Goal: Transaction & Acquisition: Book appointment/travel/reservation

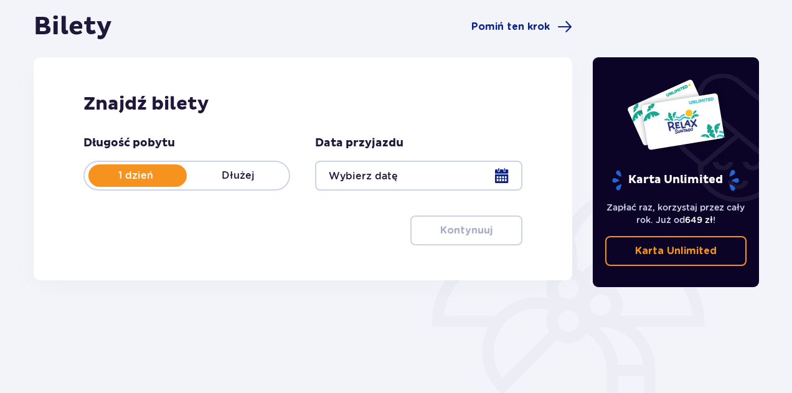
scroll to position [122, 0]
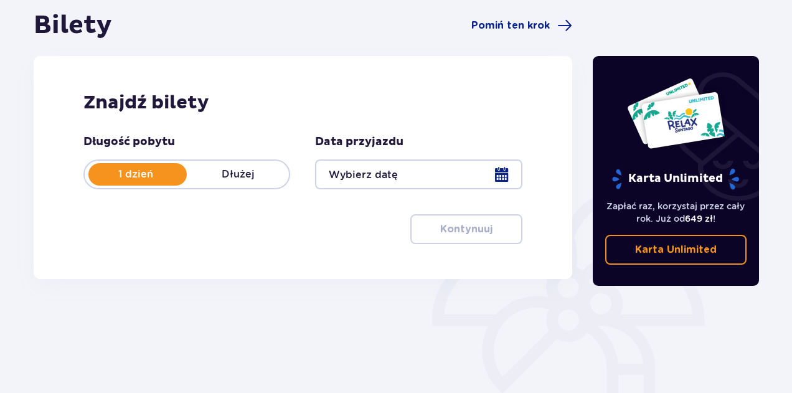
click at [500, 182] on div at bounding box center [418, 174] width 207 height 30
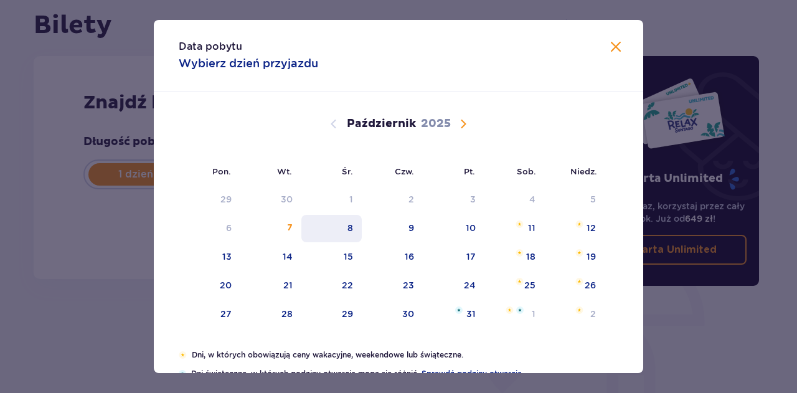
click at [347, 231] on div "8" at bounding box center [350, 228] width 6 height 12
type input "[DATE]"
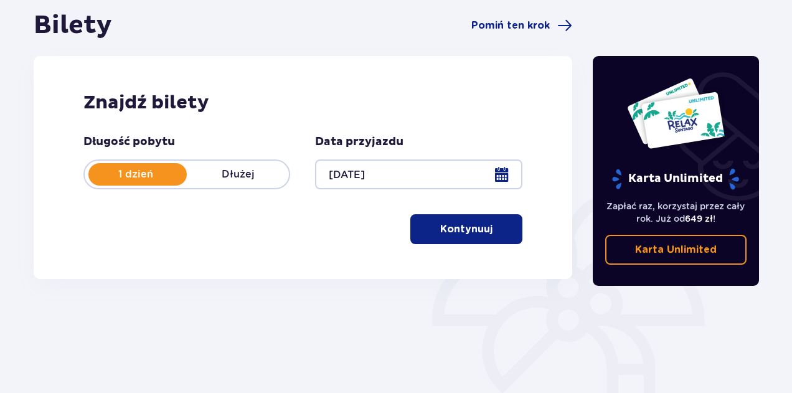
click at [492, 237] on button "Kontynuuj" at bounding box center [466, 229] width 112 height 30
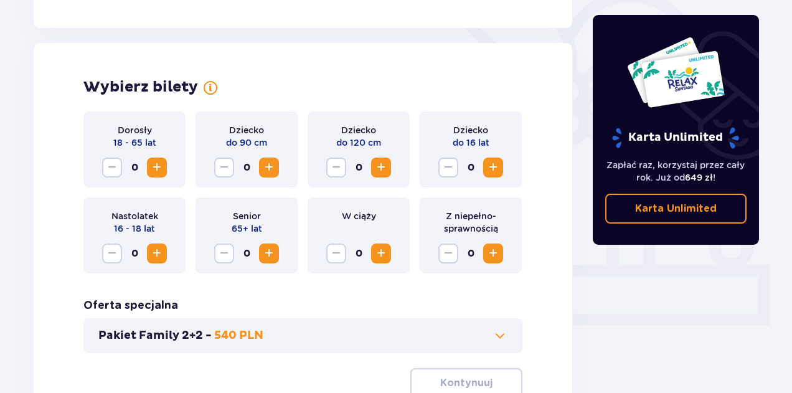
scroll to position [346, 0]
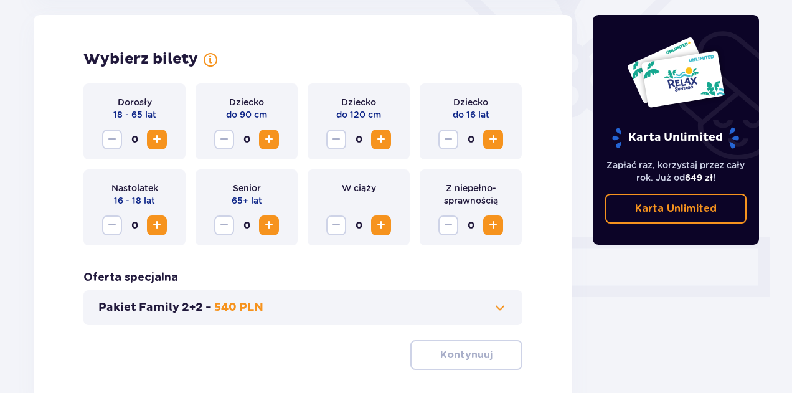
click at [165, 136] on button "Zwiększ" at bounding box center [157, 139] width 20 height 20
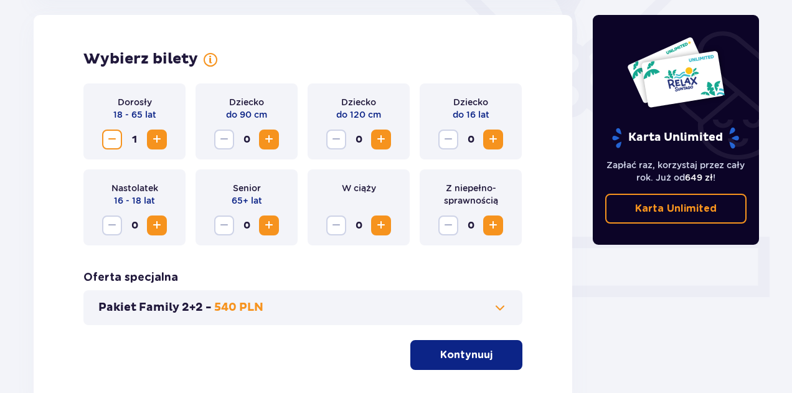
click at [440, 350] on p "Kontynuuj" at bounding box center [466, 355] width 52 height 14
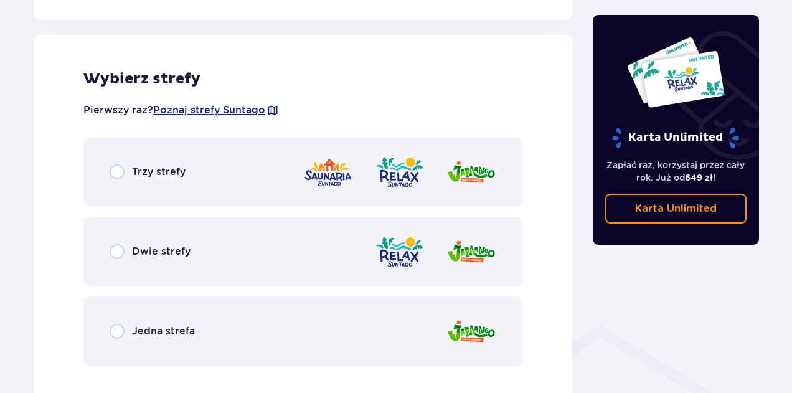
scroll to position [691, 0]
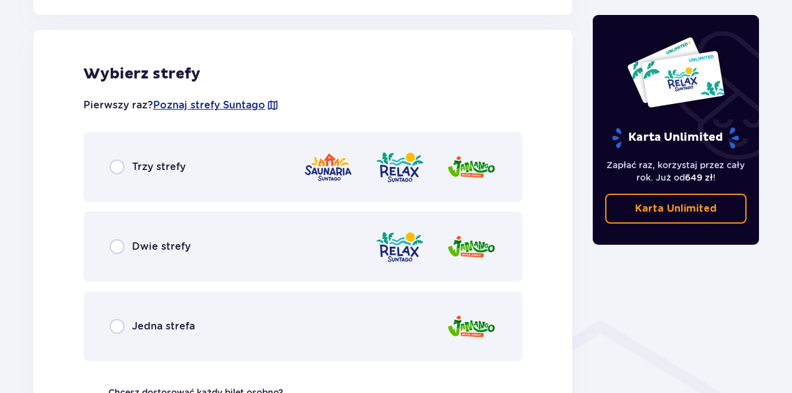
click at [108, 172] on div "Trzy strefy" at bounding box center [302, 167] width 439 height 70
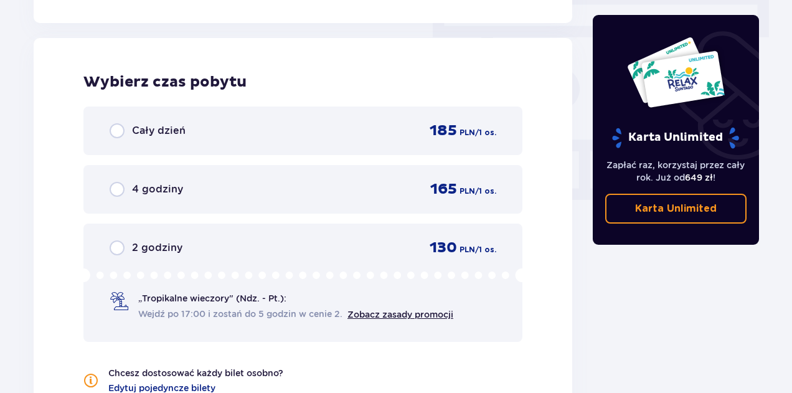
scroll to position [1124, 0]
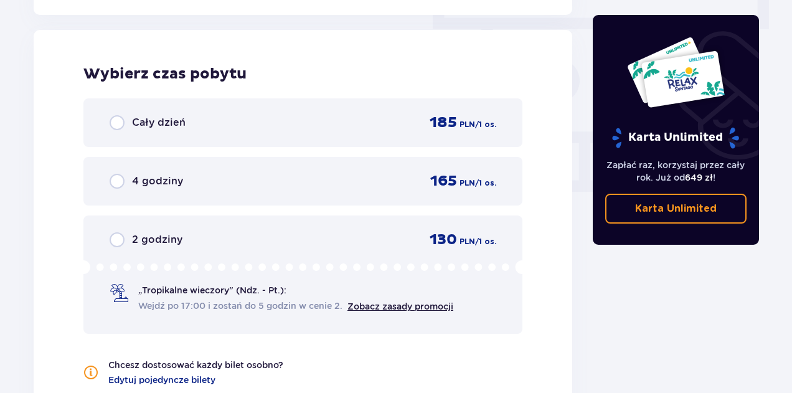
click at [115, 120] on input "radio" at bounding box center [117, 122] width 15 height 15
radio input "true"
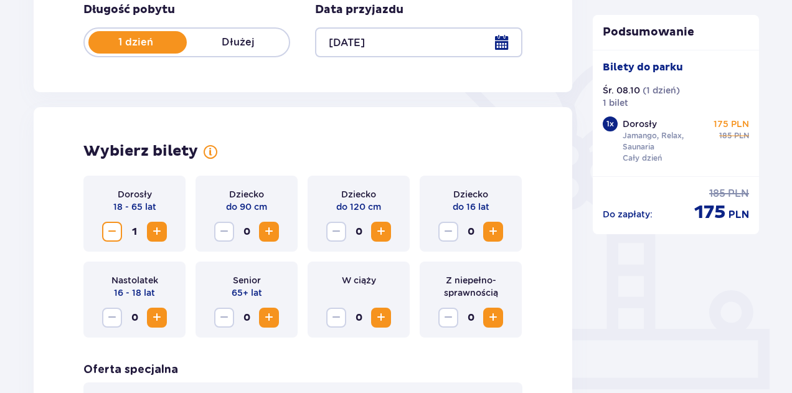
scroll to position [258, 0]
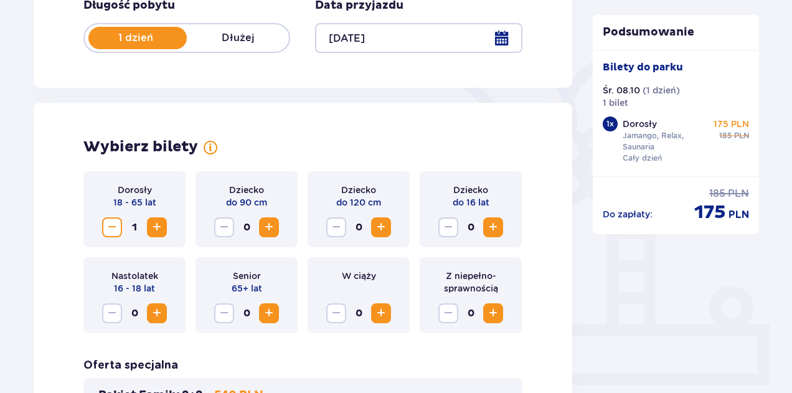
click at [162, 228] on span "Zwiększ" at bounding box center [156, 227] width 15 height 15
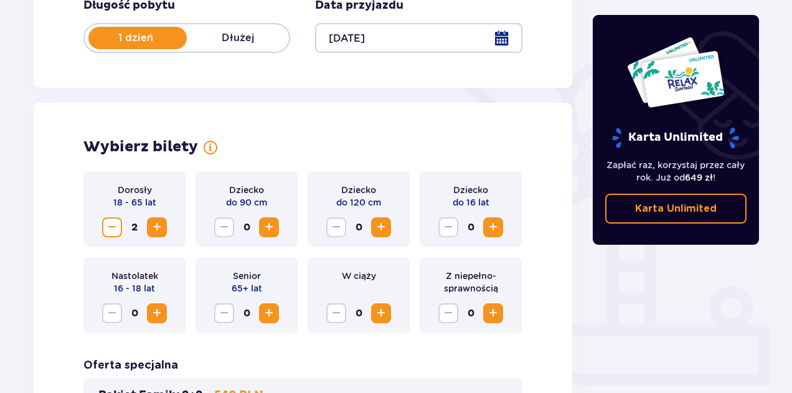
click at [162, 228] on span "Zwiększ" at bounding box center [156, 227] width 15 height 15
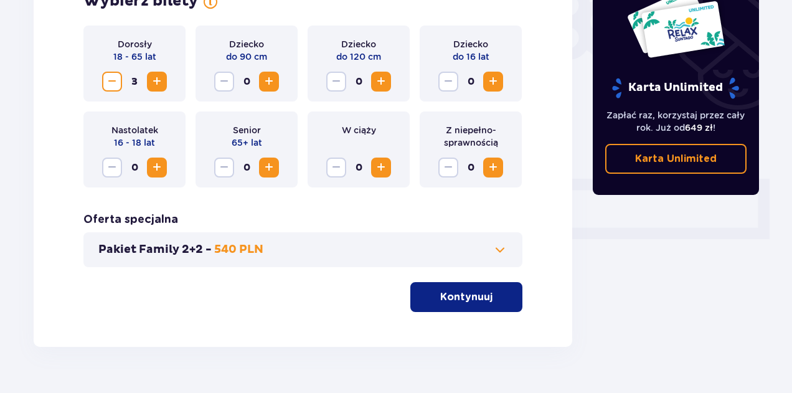
scroll to position [432, 0]
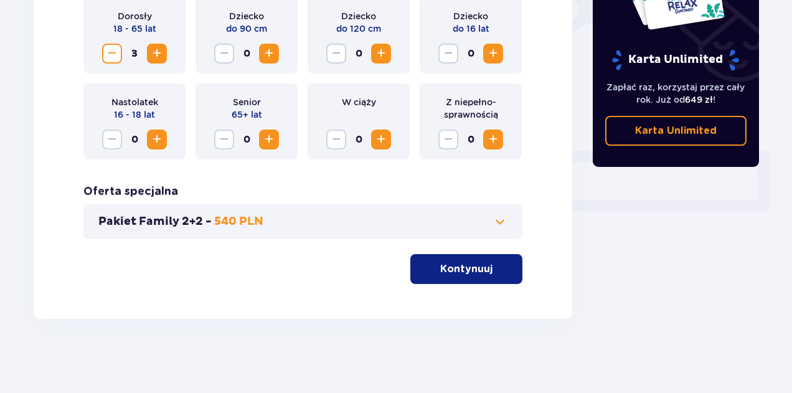
click at [499, 266] on span "button" at bounding box center [494, 268] width 15 height 15
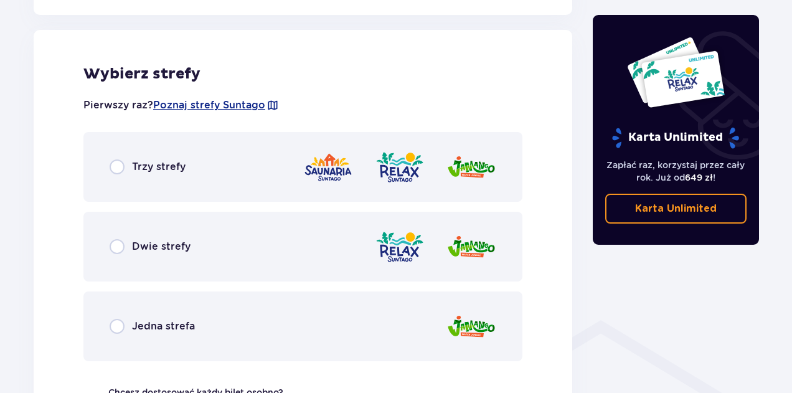
scroll to position [746, 0]
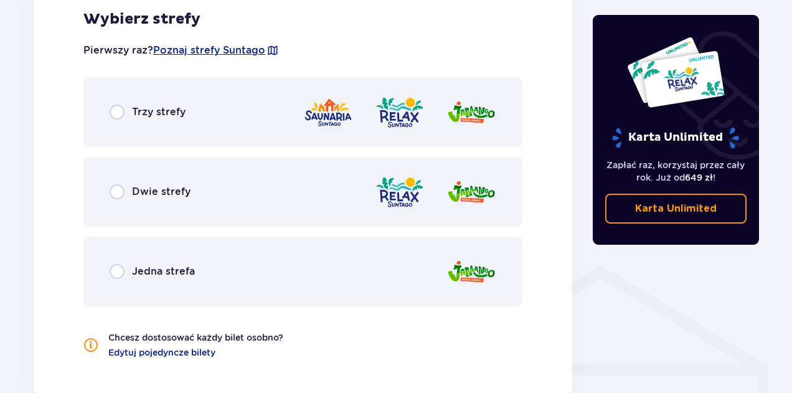
click at [111, 109] on input "radio" at bounding box center [117, 112] width 15 height 15
radio input "true"
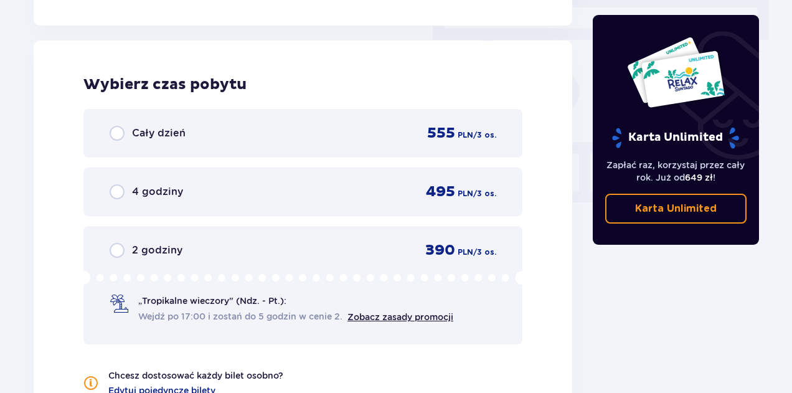
scroll to position [1124, 0]
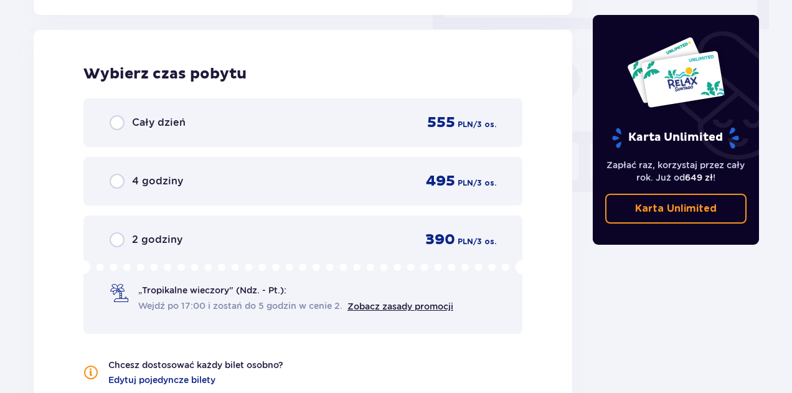
click at [119, 130] on input "radio" at bounding box center [117, 122] width 15 height 15
radio input "true"
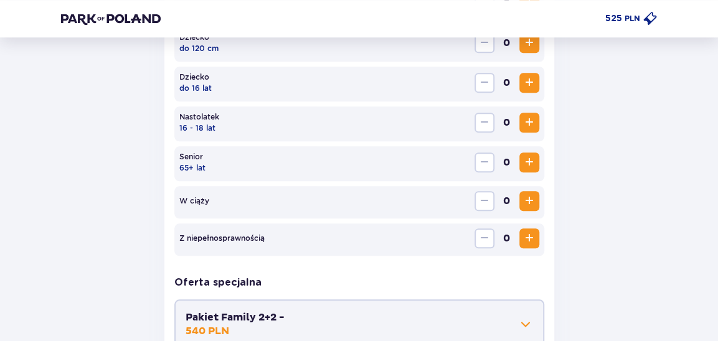
scroll to position [481, 0]
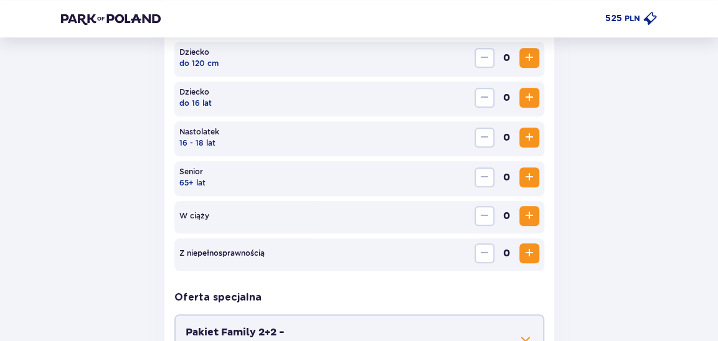
click at [527, 216] on span "Zwiększ" at bounding box center [528, 215] width 15 height 15
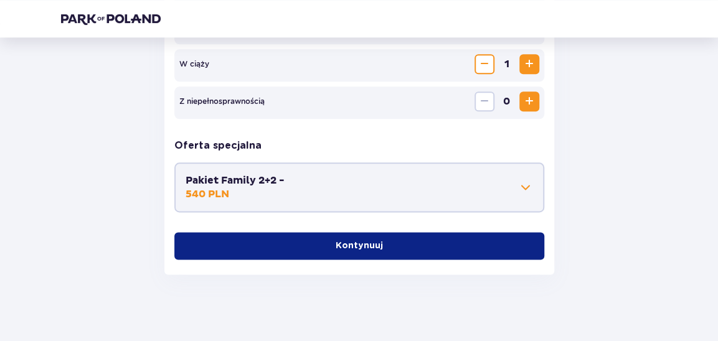
scroll to position [641, 0]
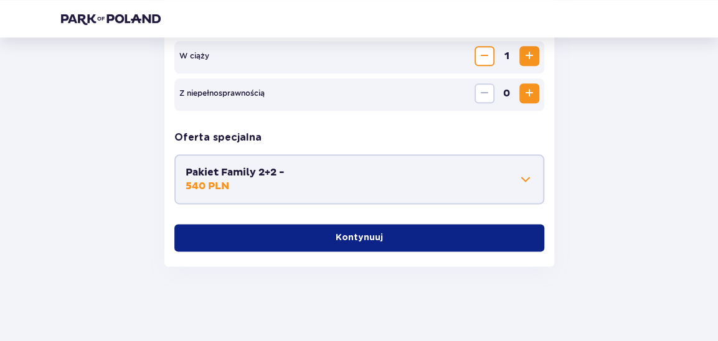
click at [413, 160] on div "Pakiet Family 2+2 - 540 PLN" at bounding box center [359, 179] width 370 height 50
click at [522, 176] on span at bounding box center [525, 179] width 15 height 15
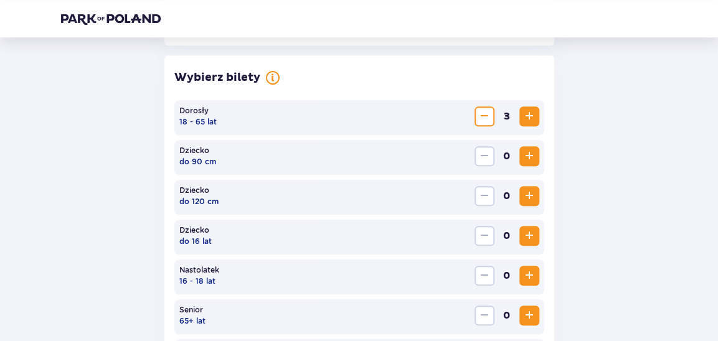
scroll to position [326, 0]
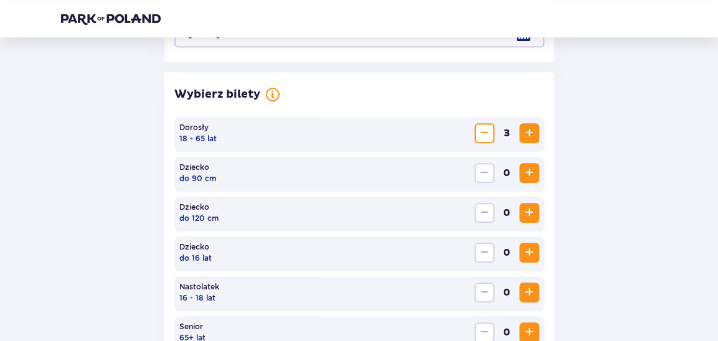
click at [487, 128] on span "Zmniejsz" at bounding box center [484, 133] width 15 height 15
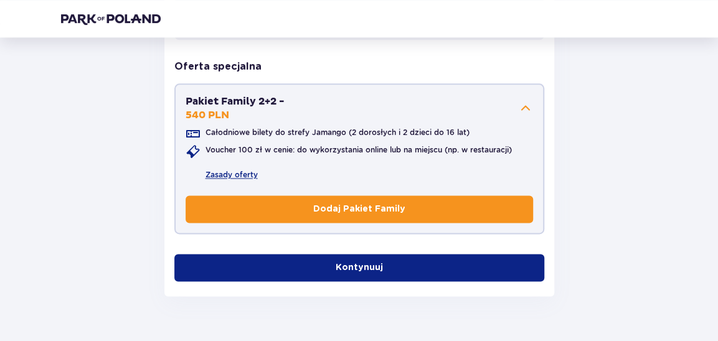
scroll to position [718, 0]
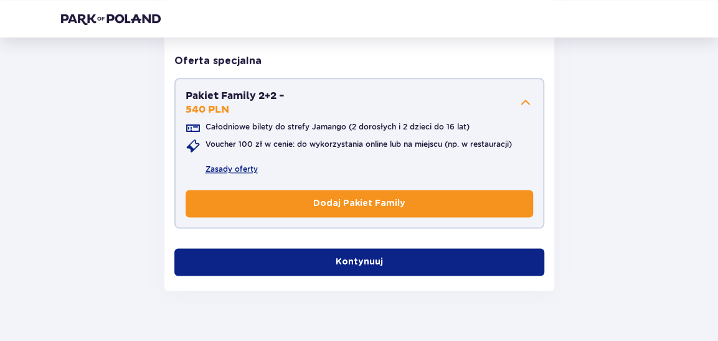
click at [390, 250] on button "Kontynuuj" at bounding box center [359, 261] width 370 height 27
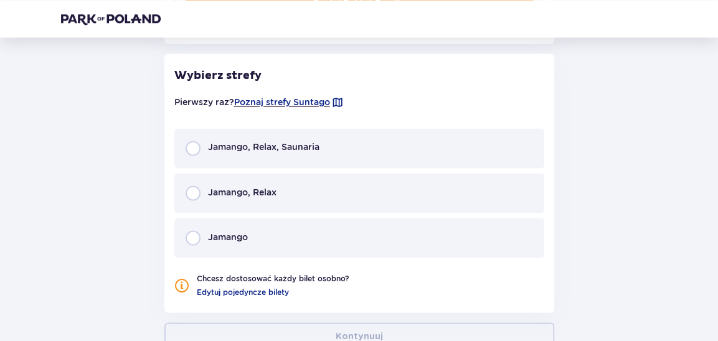
scroll to position [946, 0]
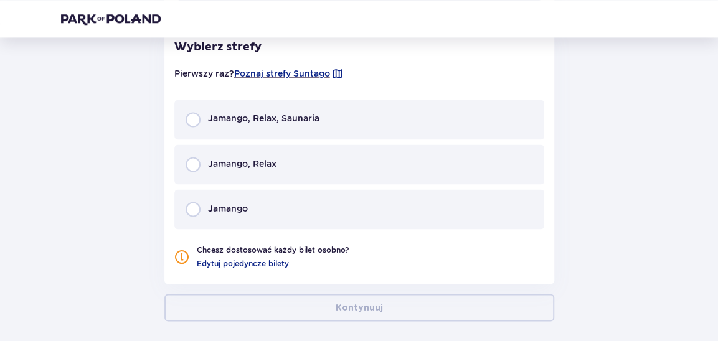
click at [294, 123] on span "Jamango, Relax, Saunaria" at bounding box center [263, 118] width 111 height 12
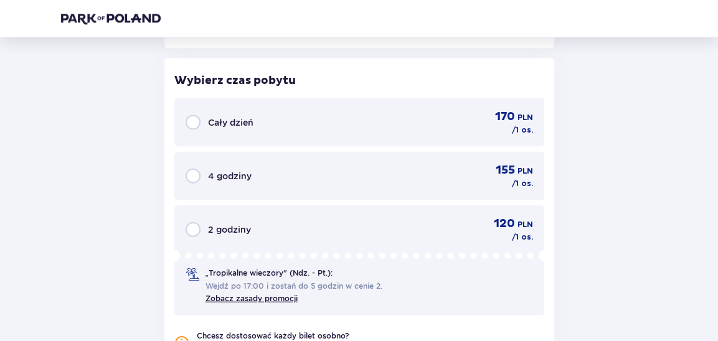
scroll to position [1215, 0]
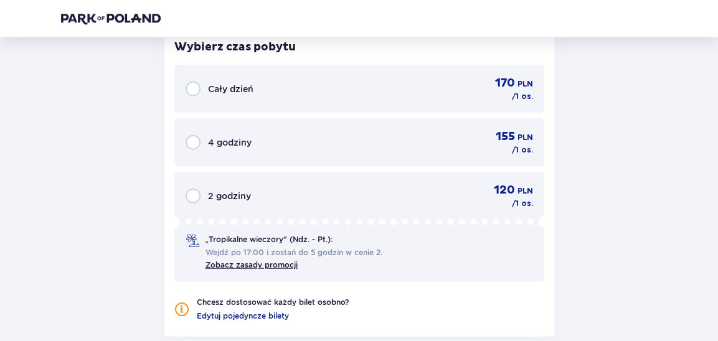
click at [314, 97] on div "Cały dzień 170 PLN / 1 os." at bounding box center [358, 89] width 347 height 26
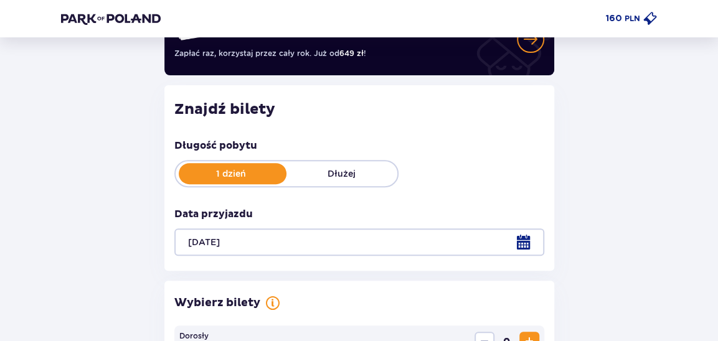
scroll to position [95, 0]
